Goal: Task Accomplishment & Management: Manage account settings

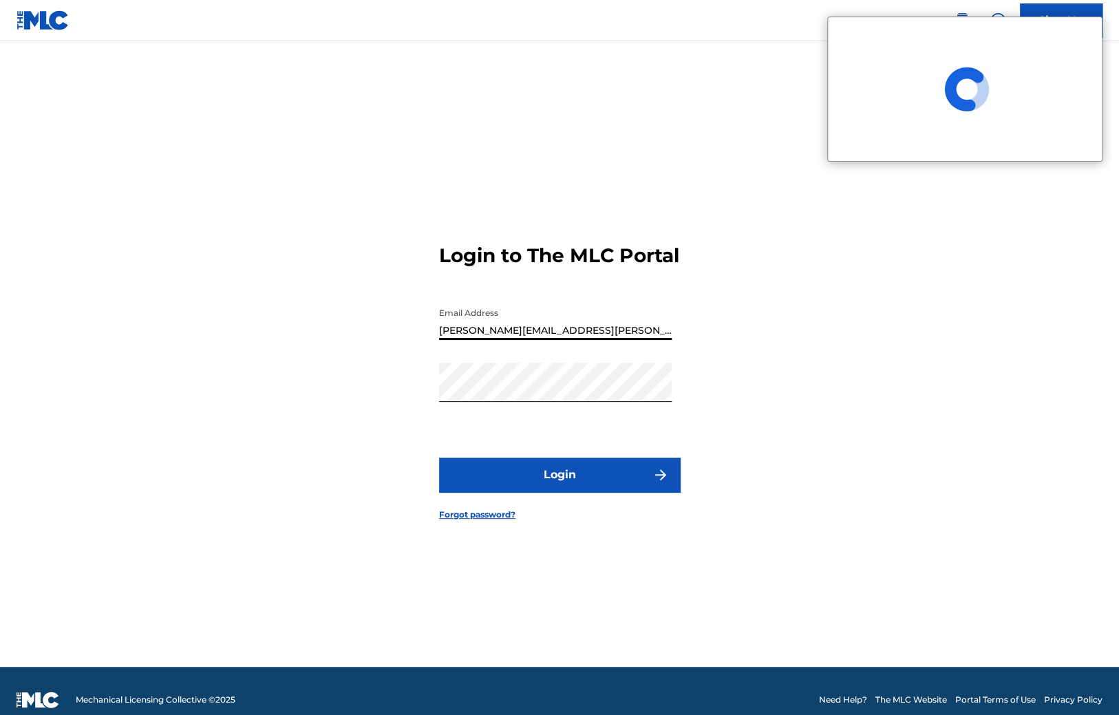
type input "[PERSON_NAME][EMAIL_ADDRESS][PERSON_NAME][DOMAIN_NAME]"
click at [546, 478] on button "Login" at bounding box center [559, 475] width 241 height 34
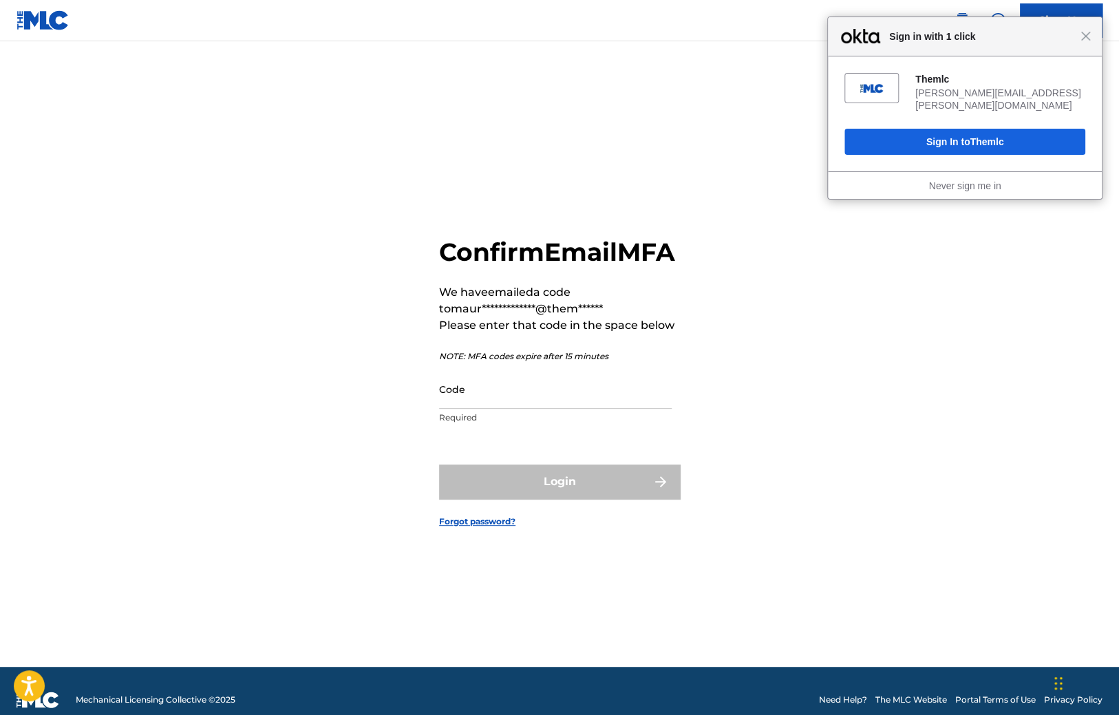
click at [1091, 34] on div "Close Sign in with 1 click" at bounding box center [965, 36] width 274 height 39
click at [1087, 32] on span "Close" at bounding box center [1086, 36] width 10 height 10
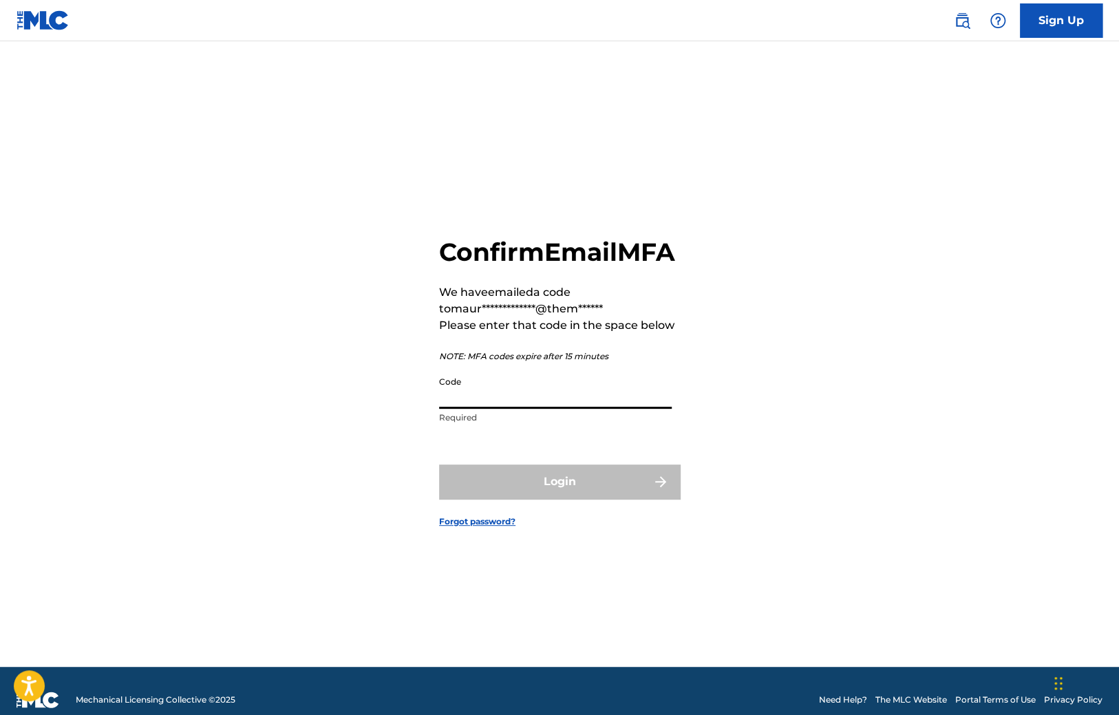
click at [482, 409] on input "Code" at bounding box center [555, 389] width 233 height 39
paste input "114513"
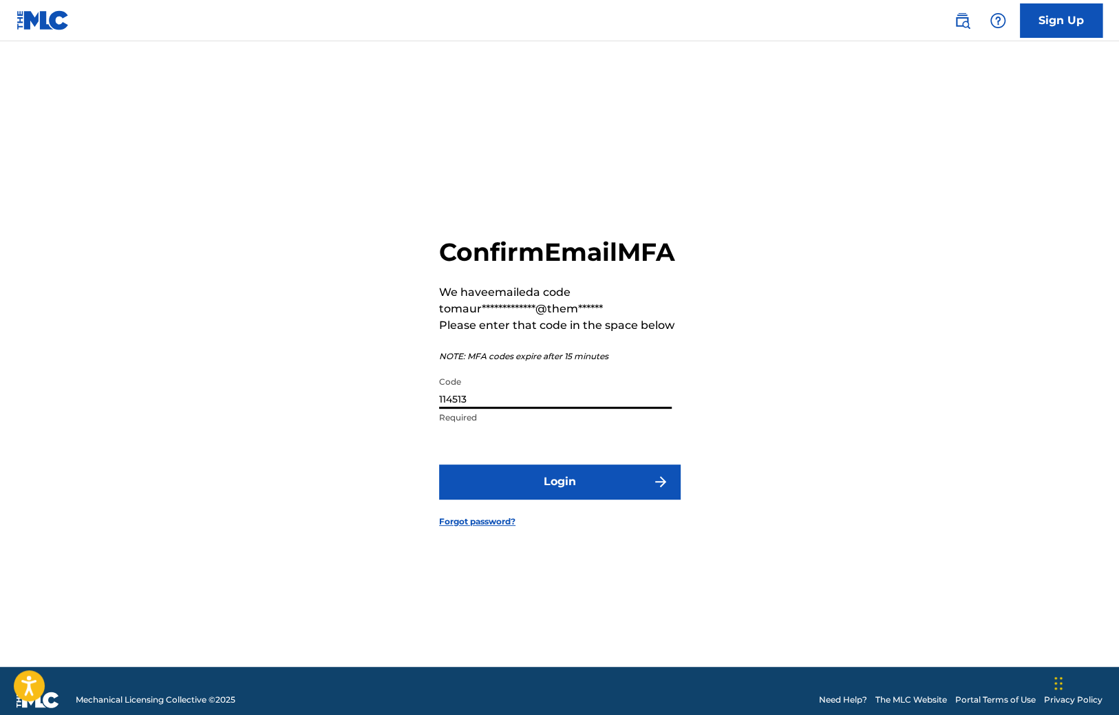
type input "114513"
click at [532, 488] on button "Login" at bounding box center [559, 482] width 241 height 34
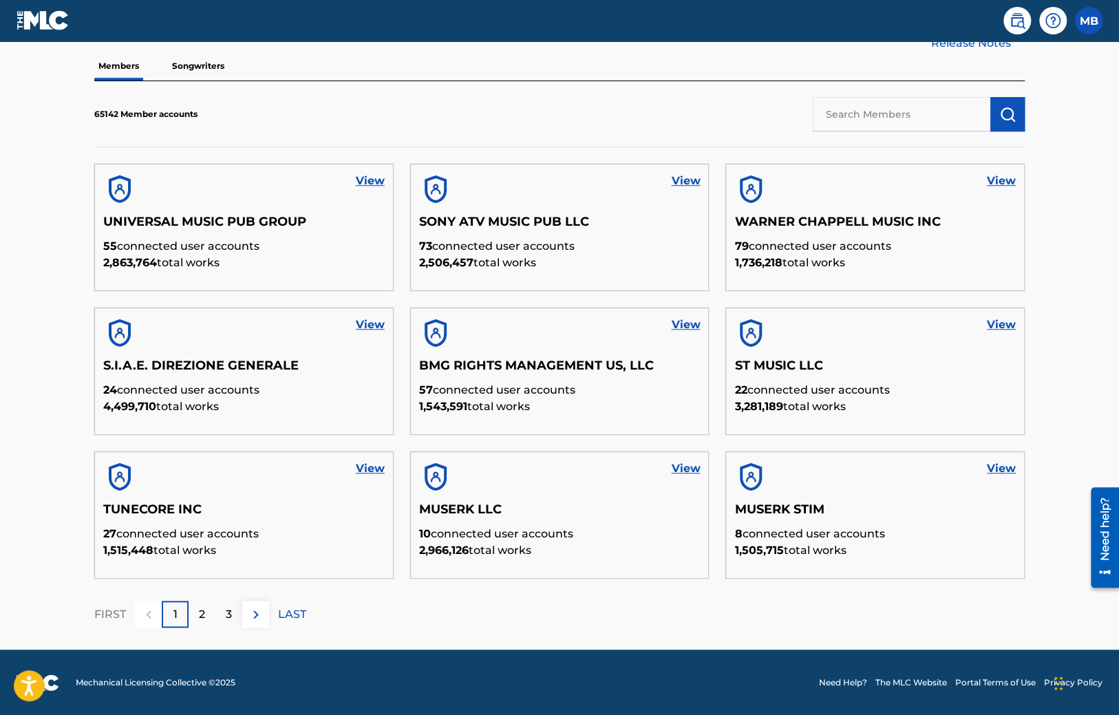
click at [222, 622] on div "3" at bounding box center [228, 614] width 27 height 27
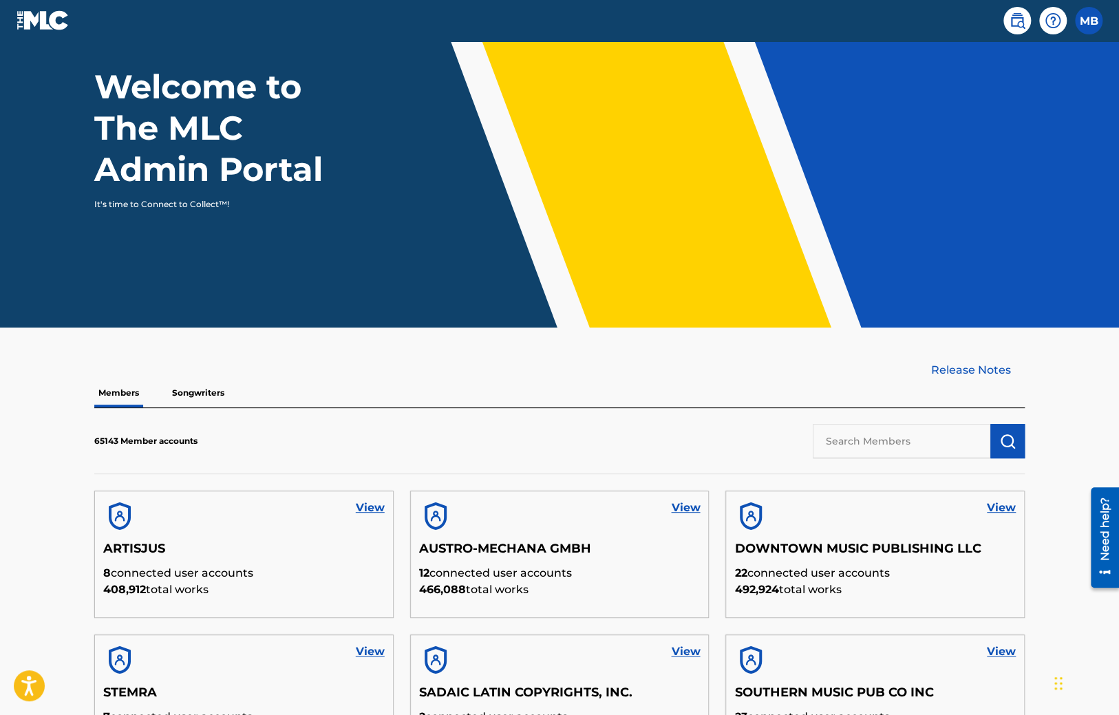
scroll to position [403, 0]
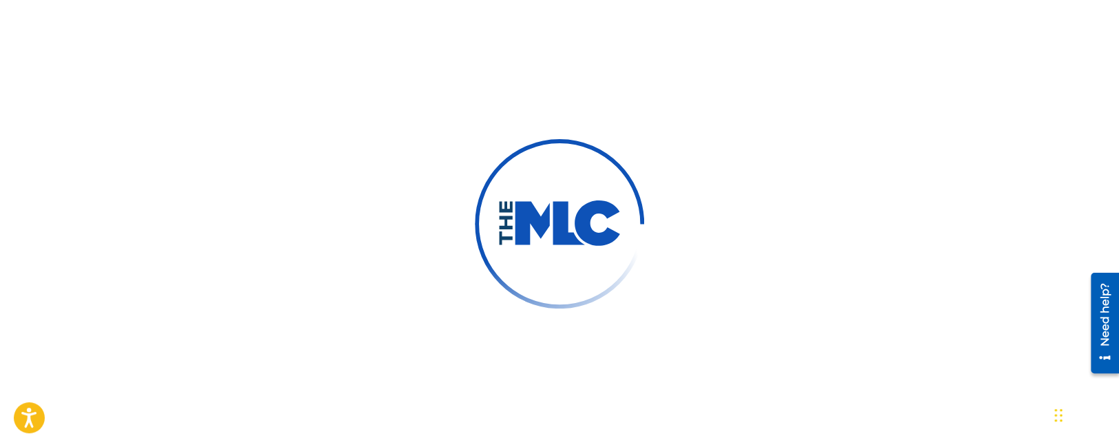
click at [151, 391] on div at bounding box center [559, 223] width 1119 height 447
